Goal: Task Accomplishment & Management: Manage account settings

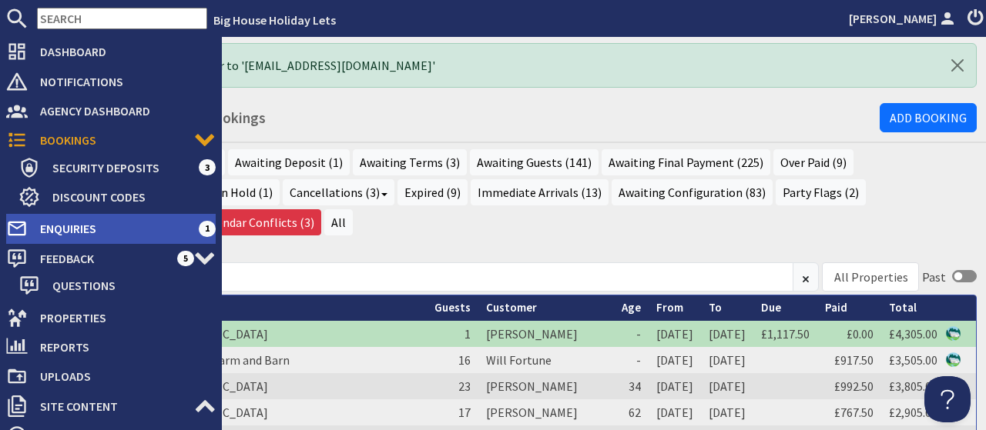
click at [69, 234] on span "Enquiries" at bounding box center [113, 228] width 171 height 25
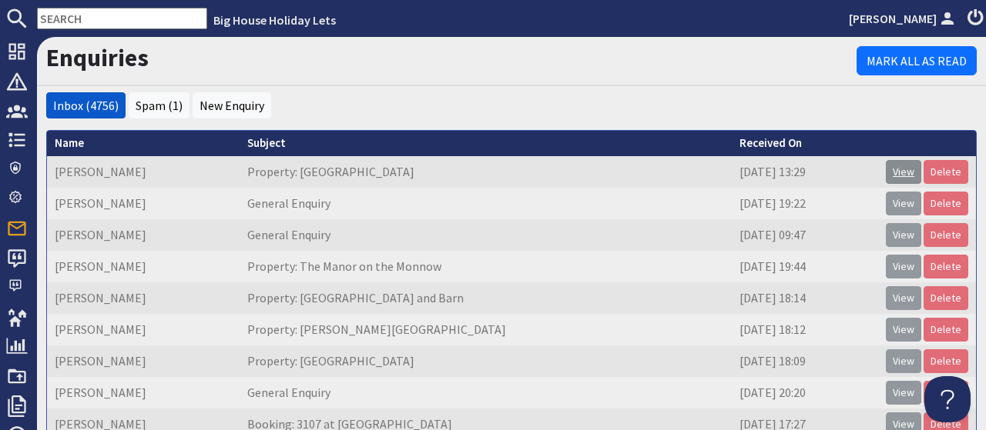
click at [906, 173] on link "View" at bounding box center [903, 172] width 35 height 24
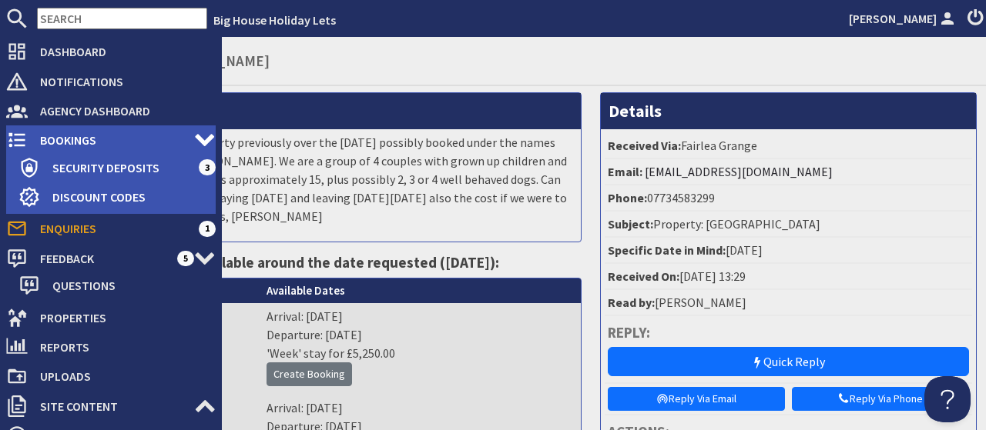
click at [62, 136] on span "Bookings" at bounding box center [111, 140] width 166 height 25
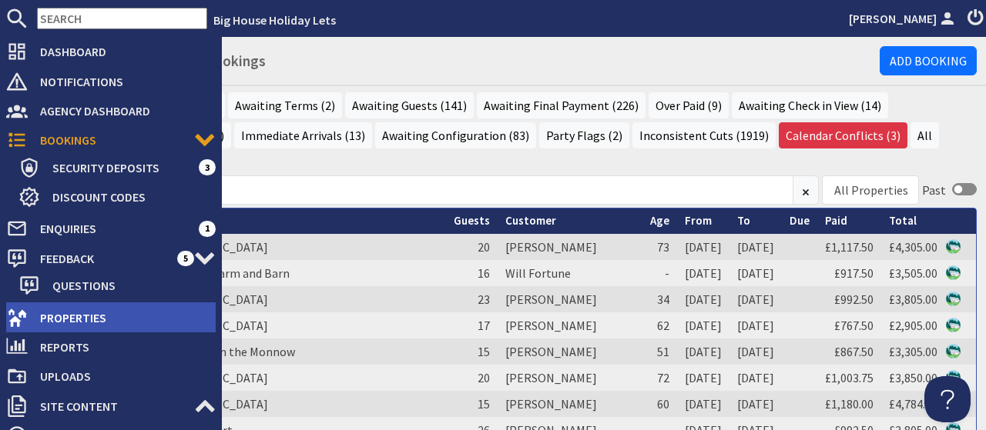
click at [82, 320] on span "Properties" at bounding box center [122, 318] width 188 height 25
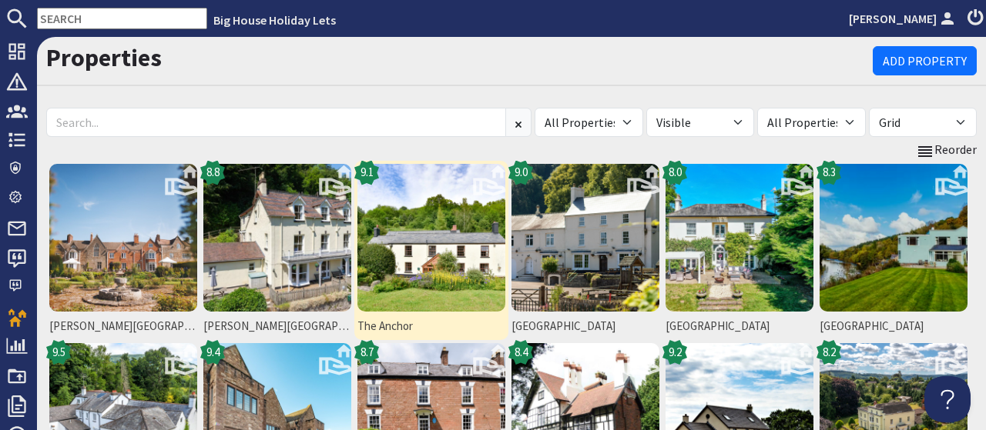
scroll to position [286, 0]
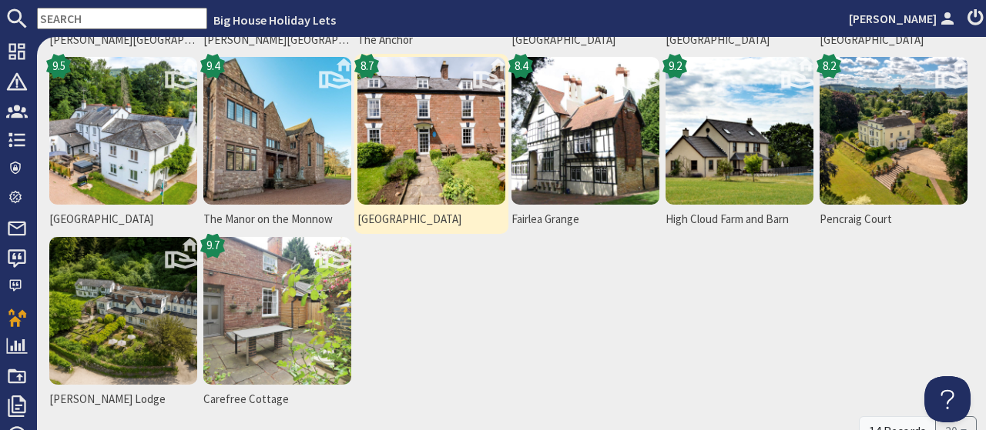
click at [434, 155] on img at bounding box center [431, 131] width 148 height 148
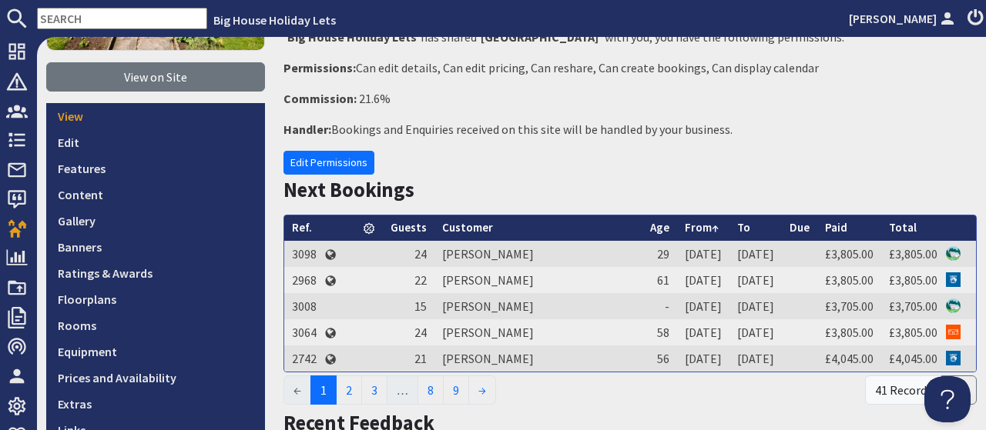
scroll to position [334, 0]
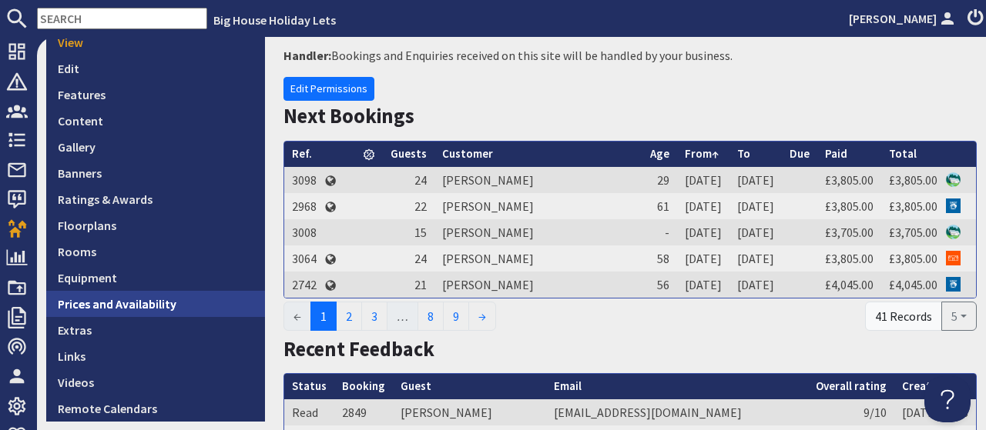
click at [168, 301] on link "Prices and Availability" at bounding box center [155, 304] width 219 height 26
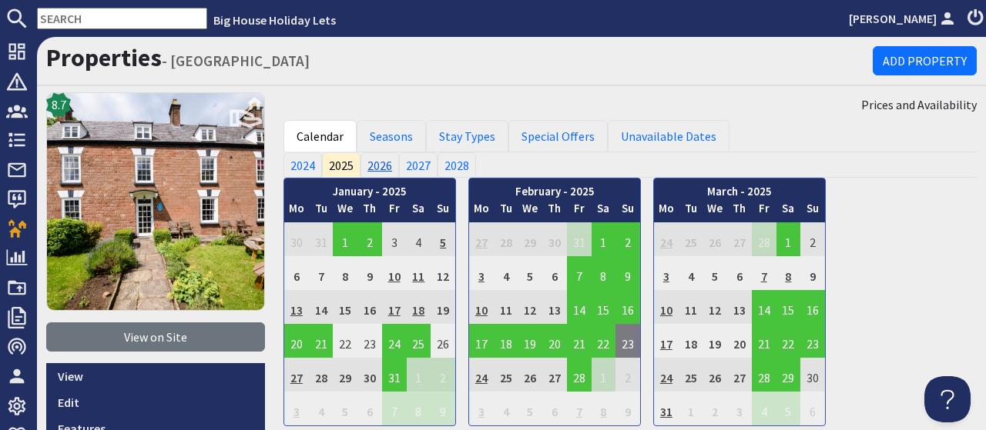
click at [377, 162] on link "2026" at bounding box center [379, 164] width 39 height 25
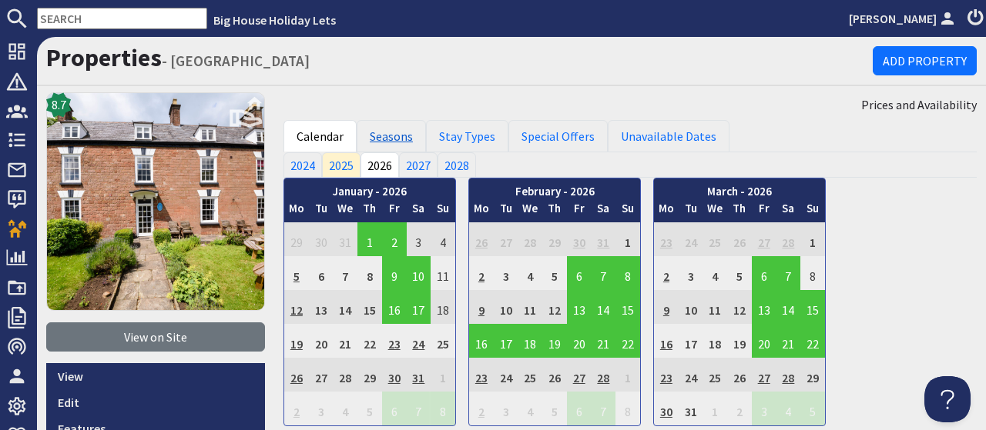
click at [398, 133] on link "Seasons" at bounding box center [391, 136] width 69 height 32
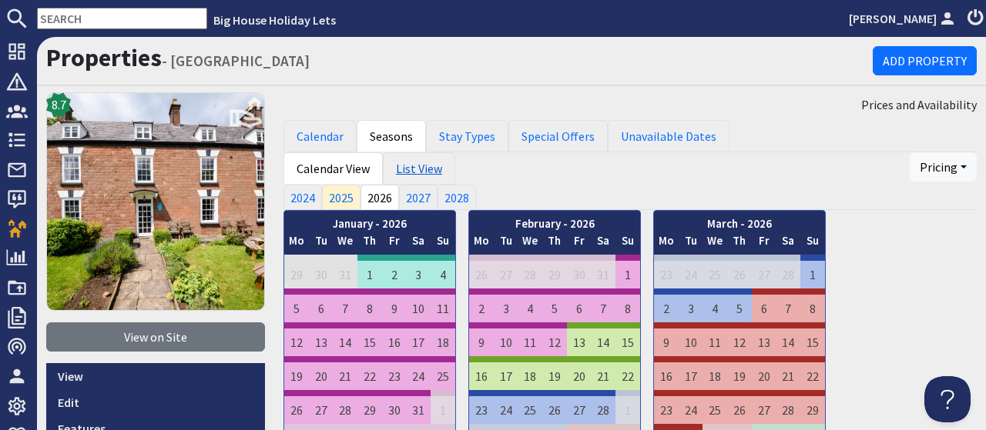
click at [410, 168] on link "List View" at bounding box center [419, 168] width 72 height 32
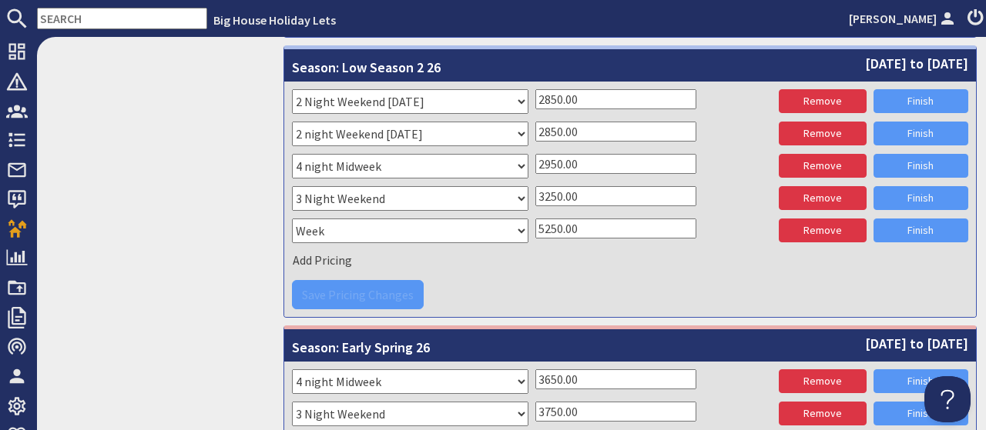
scroll to position [1241, 0]
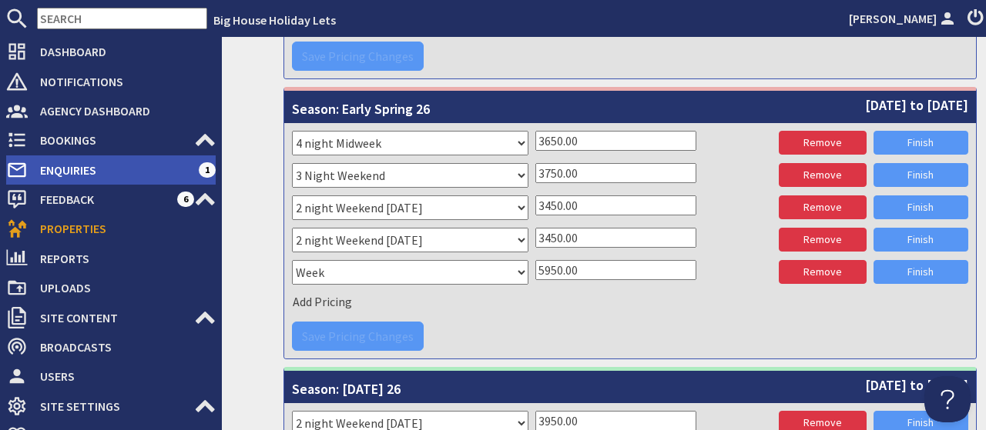
click at [57, 175] on span "Enquiries" at bounding box center [113, 170] width 171 height 25
